Goal: Transaction & Acquisition: Purchase product/service

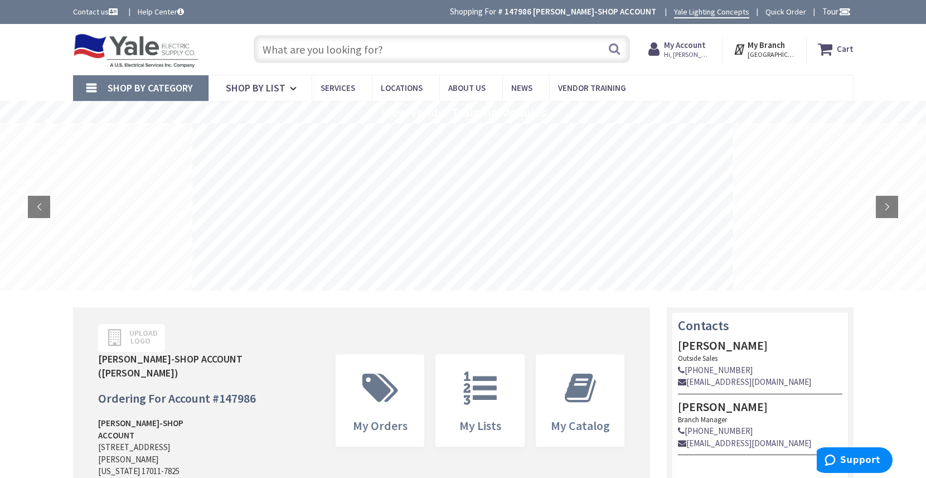
click at [342, 47] on input "text" at bounding box center [442, 49] width 376 height 28
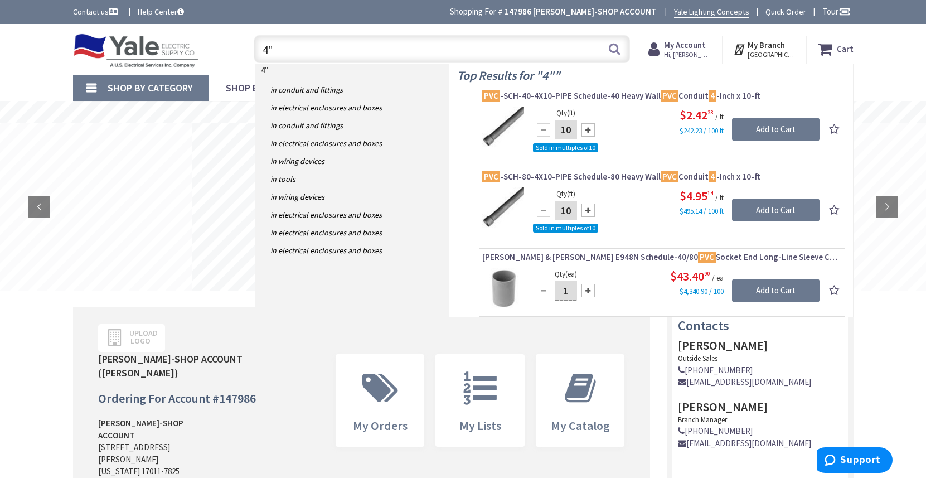
type input "4"
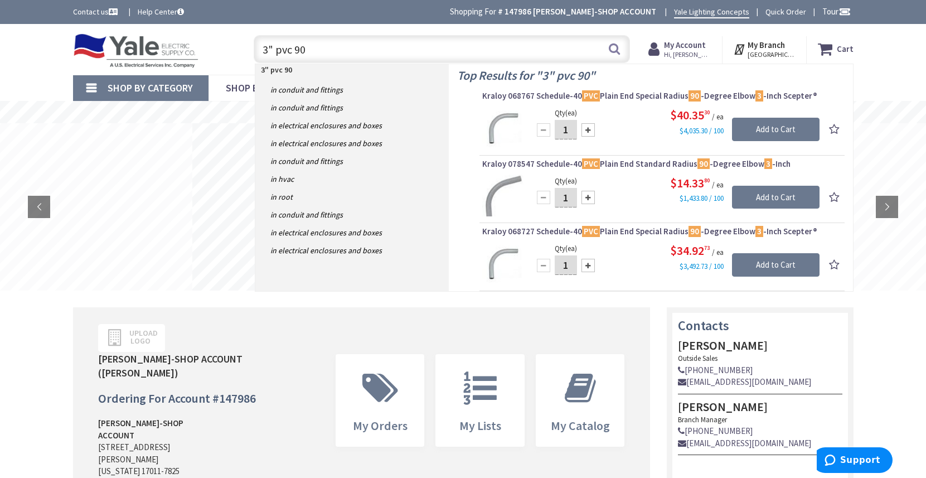
drag, startPoint x: 313, startPoint y: 48, endPoint x: 239, endPoint y: 50, distance: 74.2
click at [239, 50] on div "Toggle Nav 3" pvc 90 3" pvc 90 Search Cart My Cart Close You have no items in y…" at bounding box center [463, 49] width 797 height 37
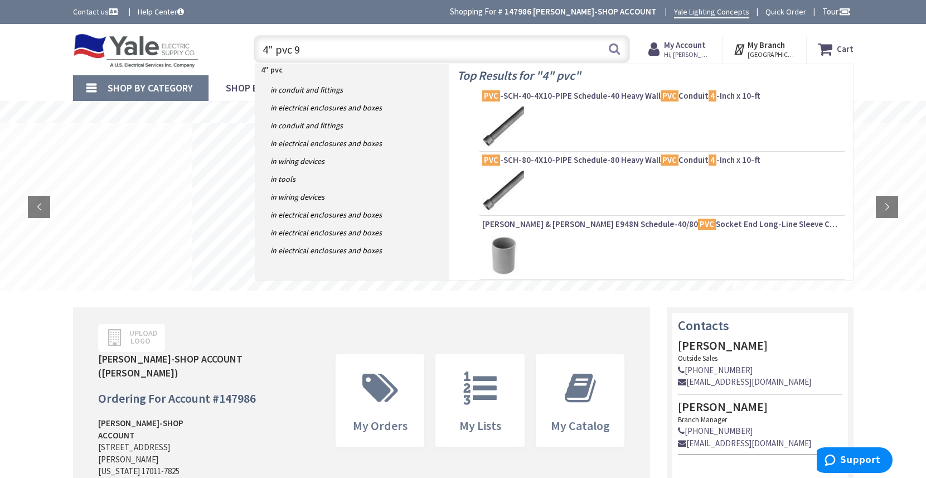
type input "4" pvc 90"
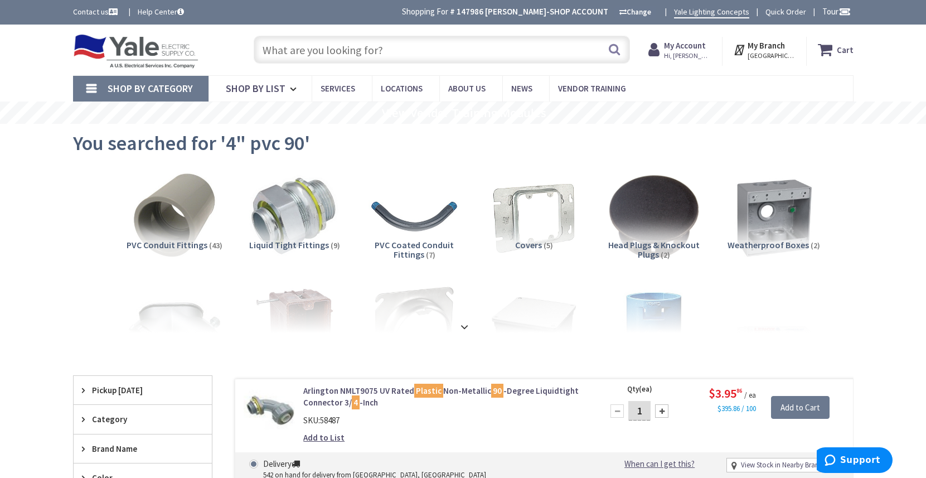
click at [321, 50] on input "text" at bounding box center [442, 50] width 376 height 28
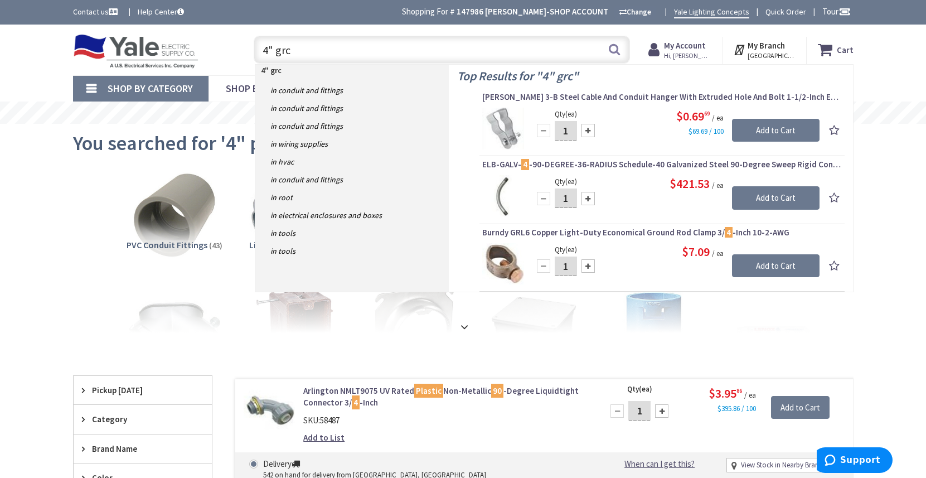
drag, startPoint x: 307, startPoint y: 50, endPoint x: 254, endPoint y: 48, distance: 53.0
click at [254, 48] on input "4" grc" at bounding box center [442, 50] width 376 height 28
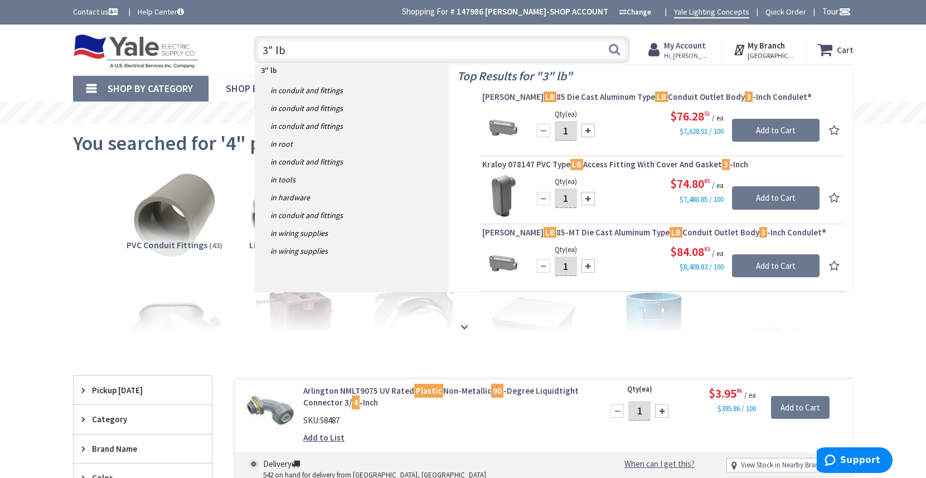
drag, startPoint x: 291, startPoint y: 56, endPoint x: 234, endPoint y: 52, distance: 57.0
click at [234, 52] on div "Toggle Nav 3" lb 3" lb Search Cart My Cart Close" at bounding box center [463, 49] width 797 height 37
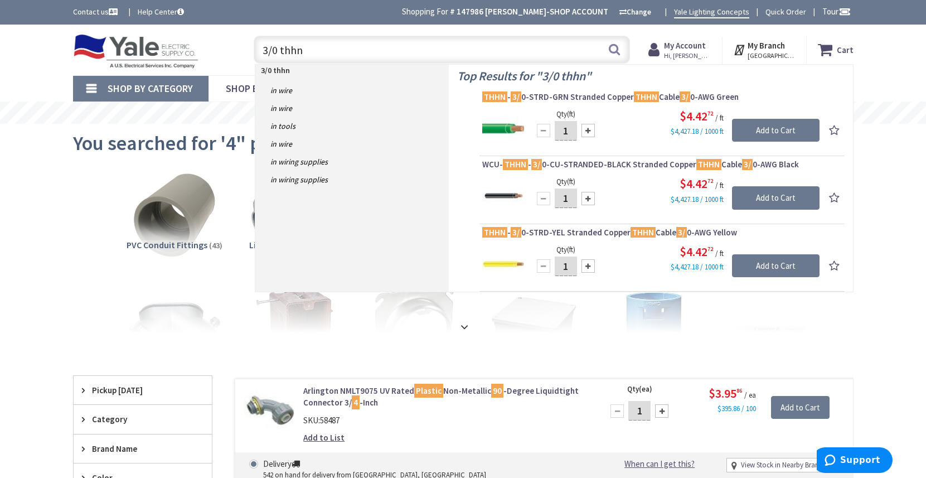
type input "3/0 thhn"
